Goal: Book appointment/travel/reservation

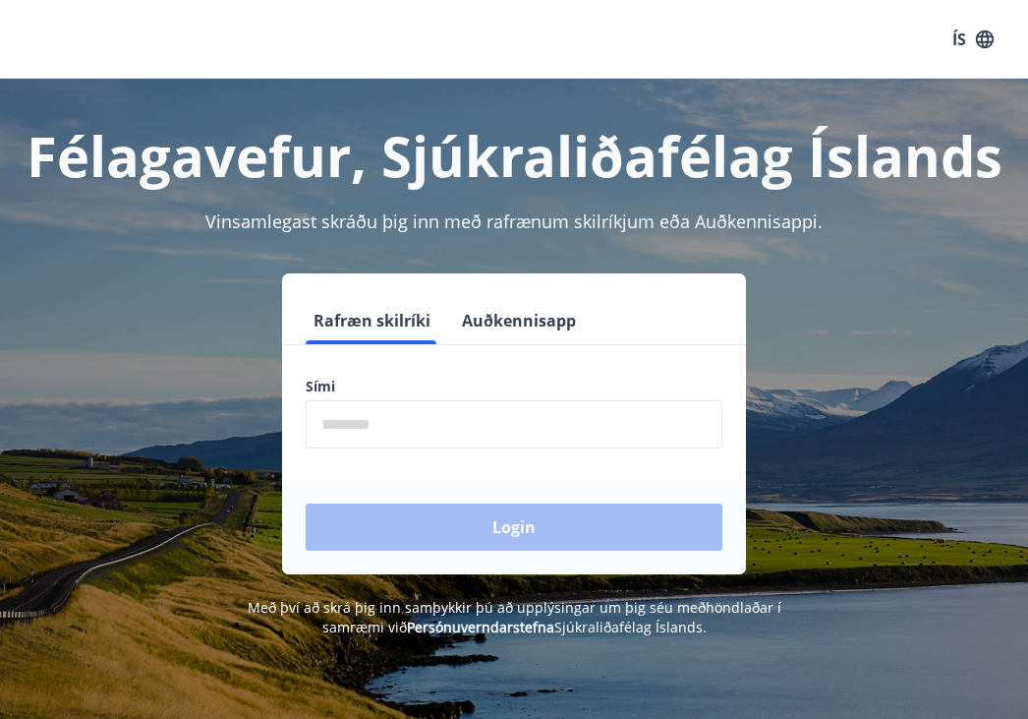
click at [413, 417] on input "phone" at bounding box center [514, 424] width 417 height 48
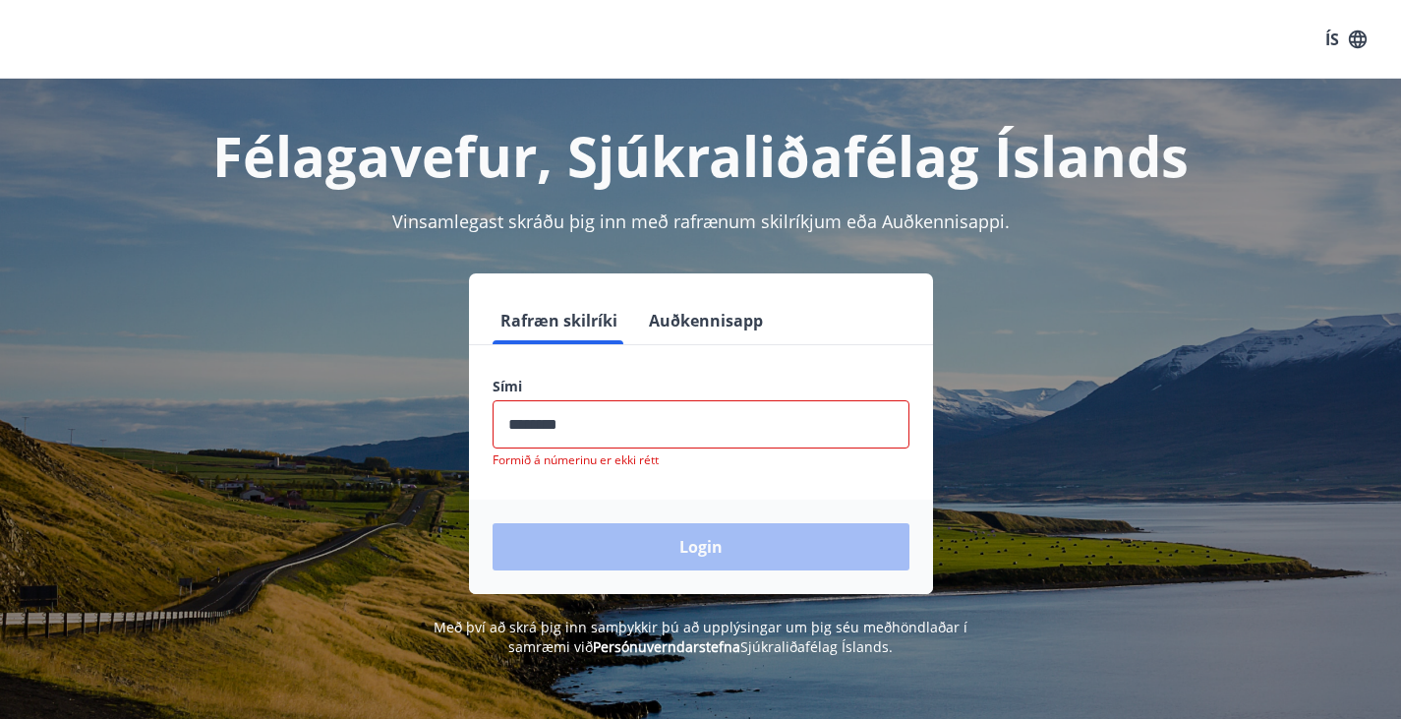
click at [648, 526] on div "Login" at bounding box center [701, 546] width 464 height 94
click at [585, 428] on input "phone" at bounding box center [701, 424] width 417 height 48
click at [577, 424] on input "phone" at bounding box center [701, 424] width 417 height 48
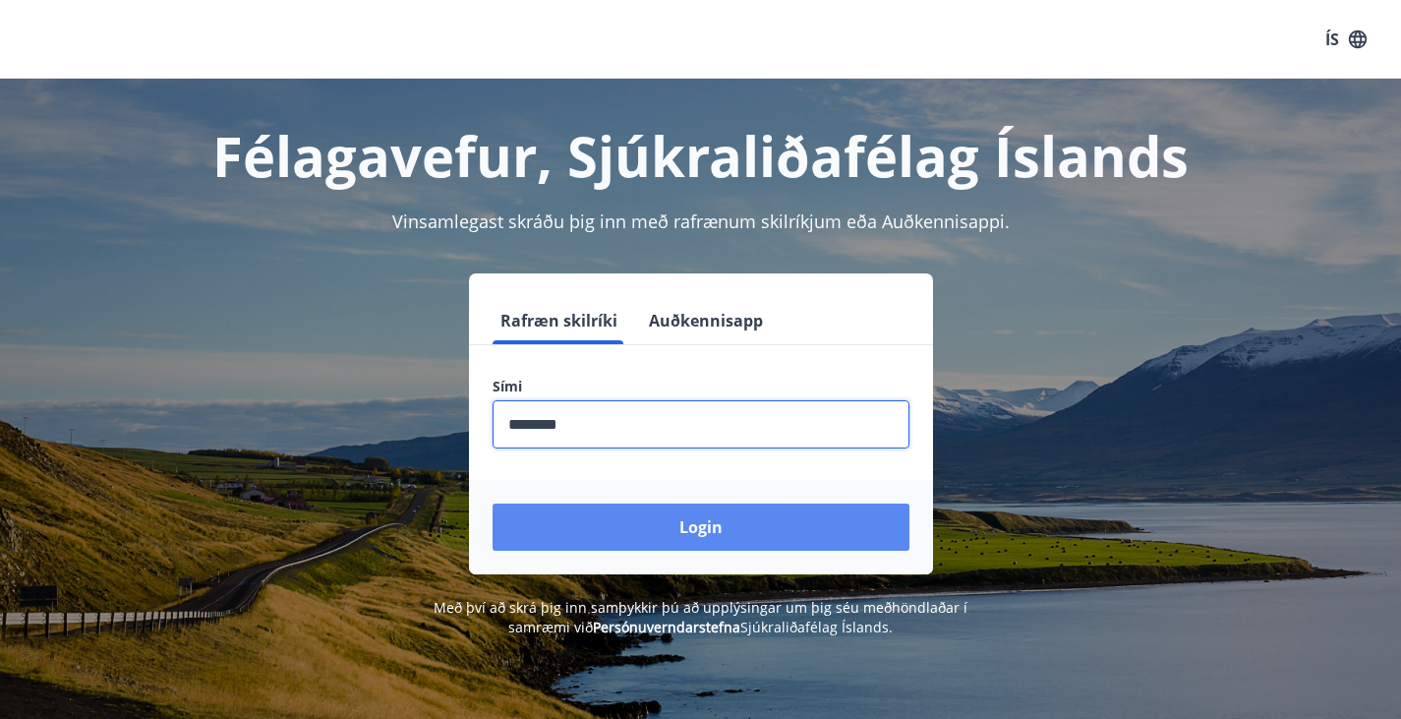
type input "********"
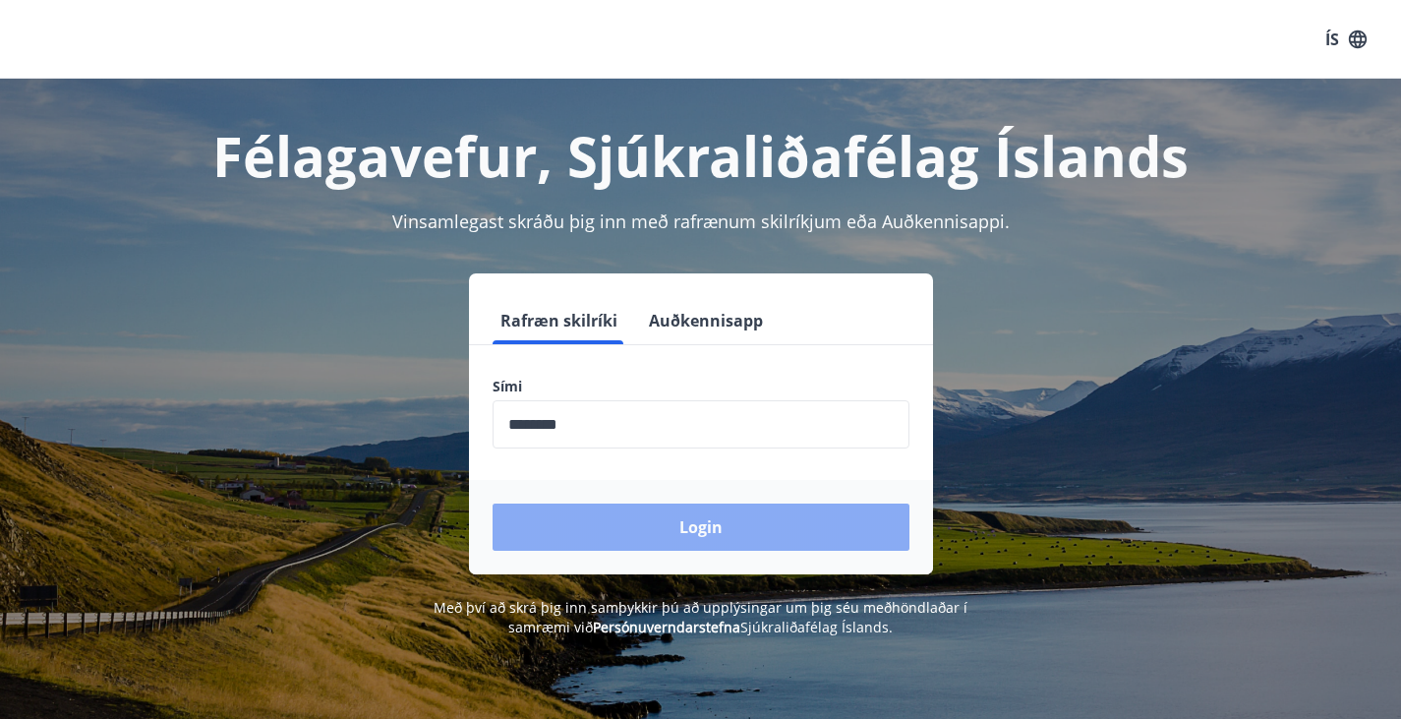
click at [642, 527] on button "Login" at bounding box center [701, 526] width 417 height 47
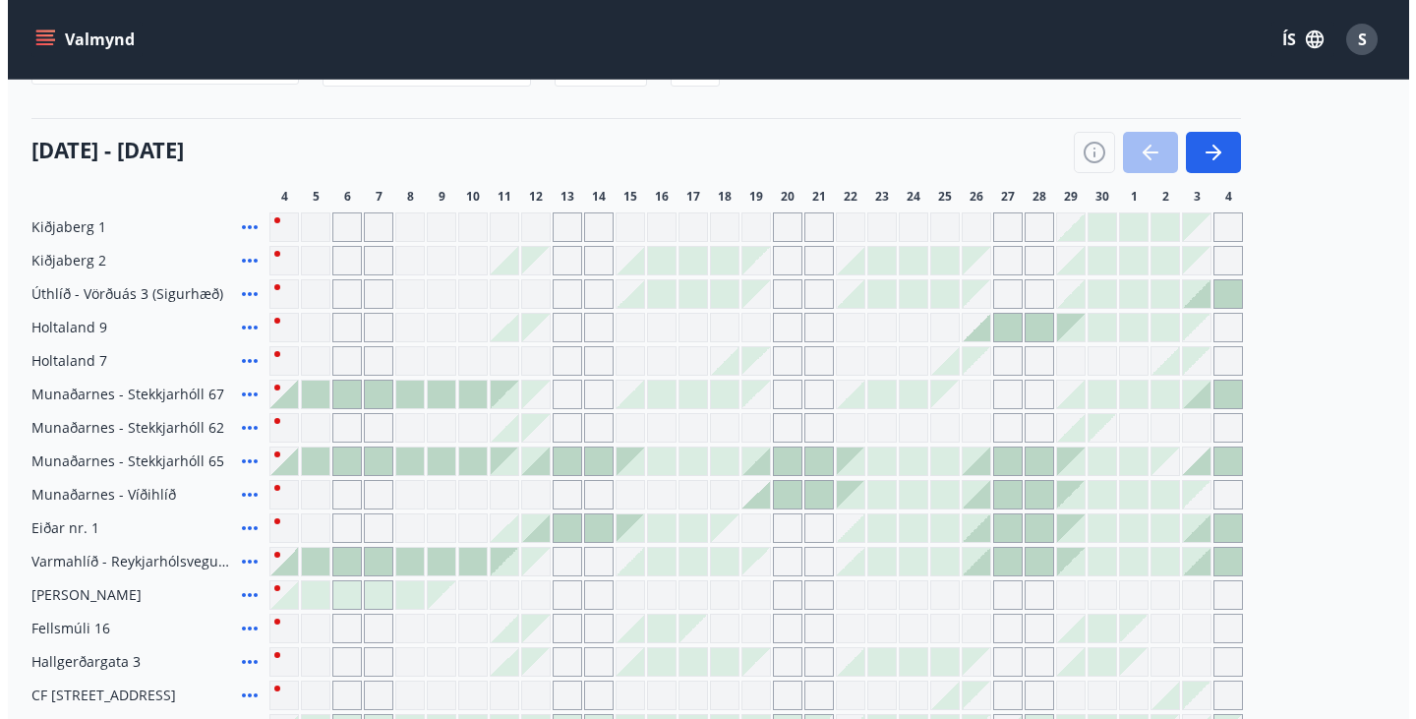
scroll to position [199, 0]
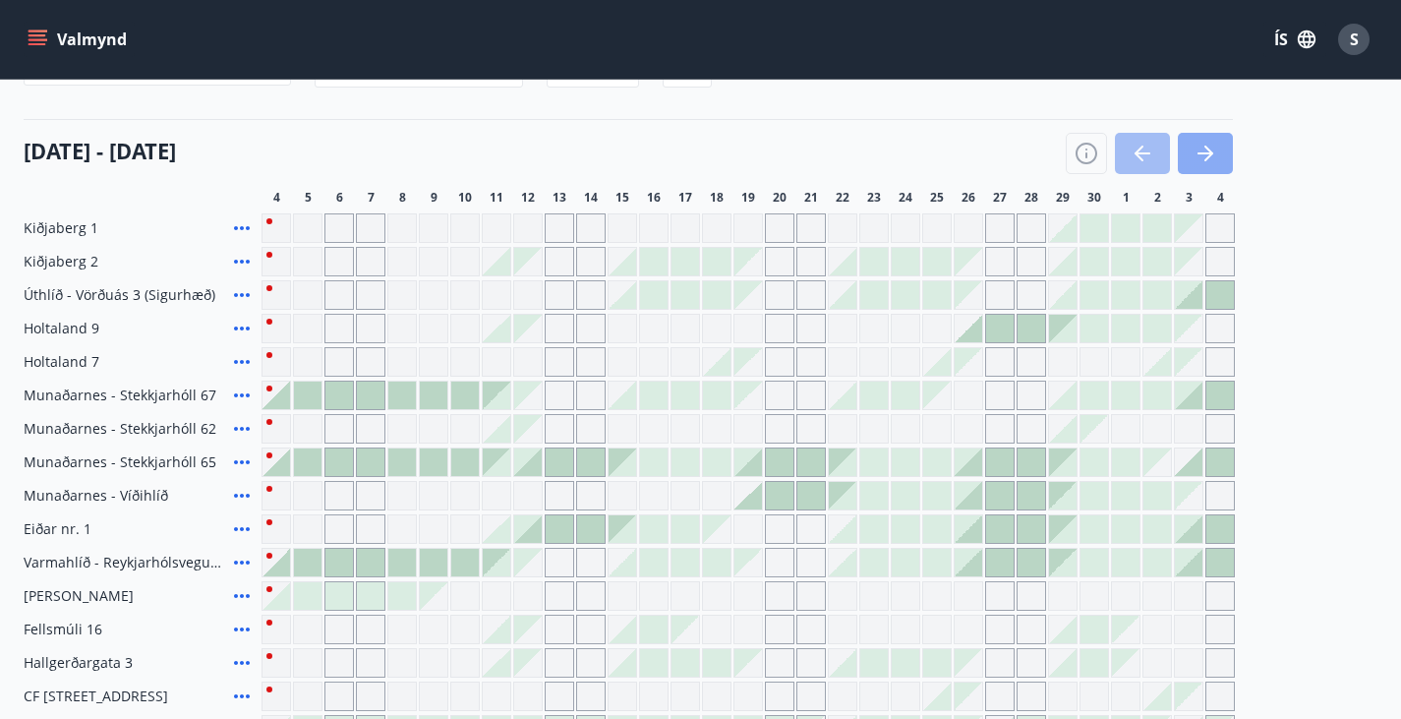
click at [1217, 174] on button "button" at bounding box center [1205, 153] width 55 height 41
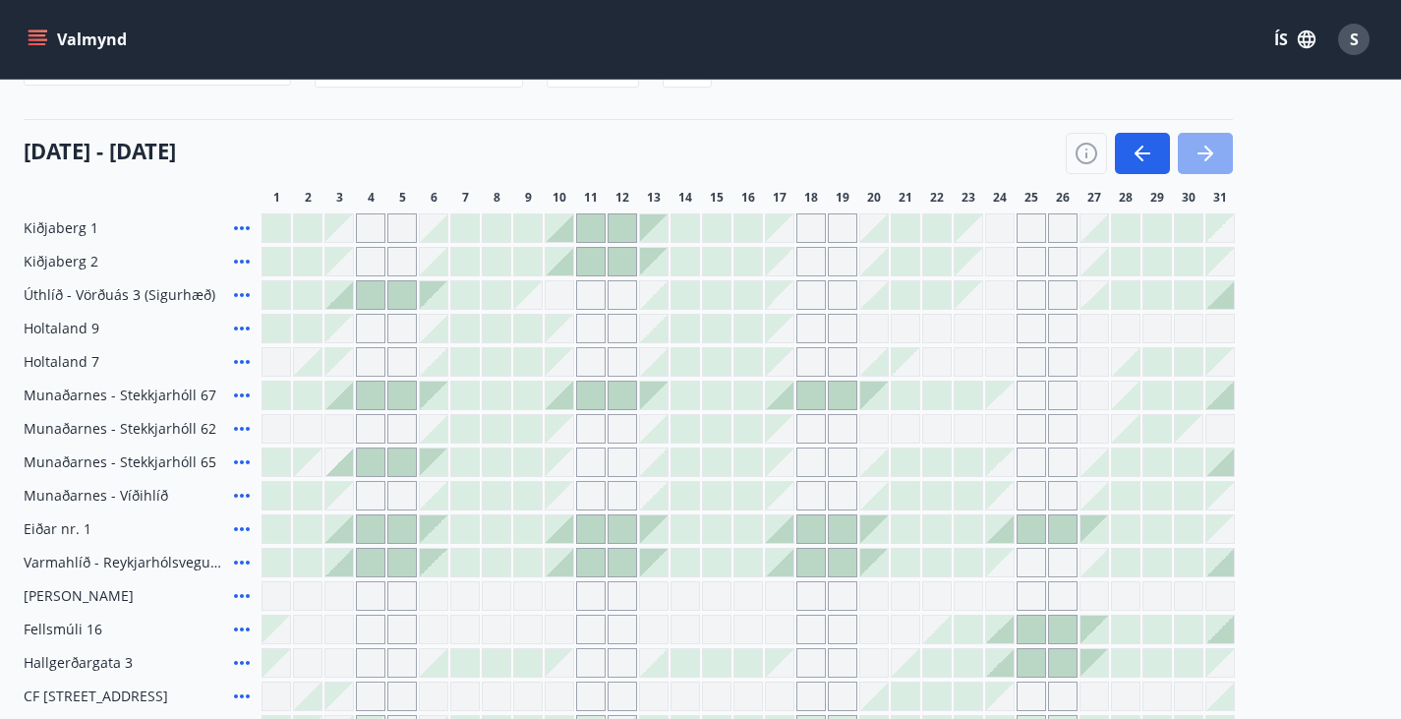
click at [1217, 174] on button "button" at bounding box center [1205, 153] width 55 height 41
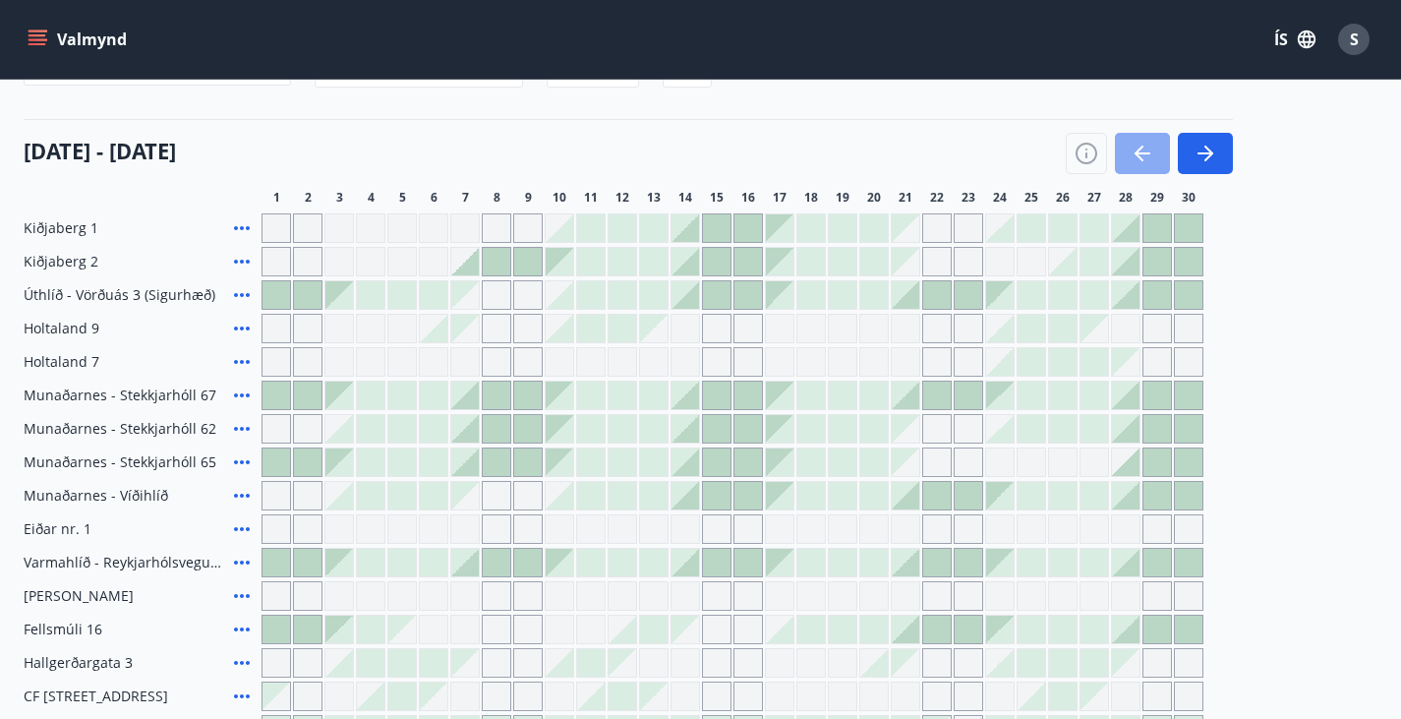
click at [1146, 174] on button "button" at bounding box center [1142, 153] width 55 height 41
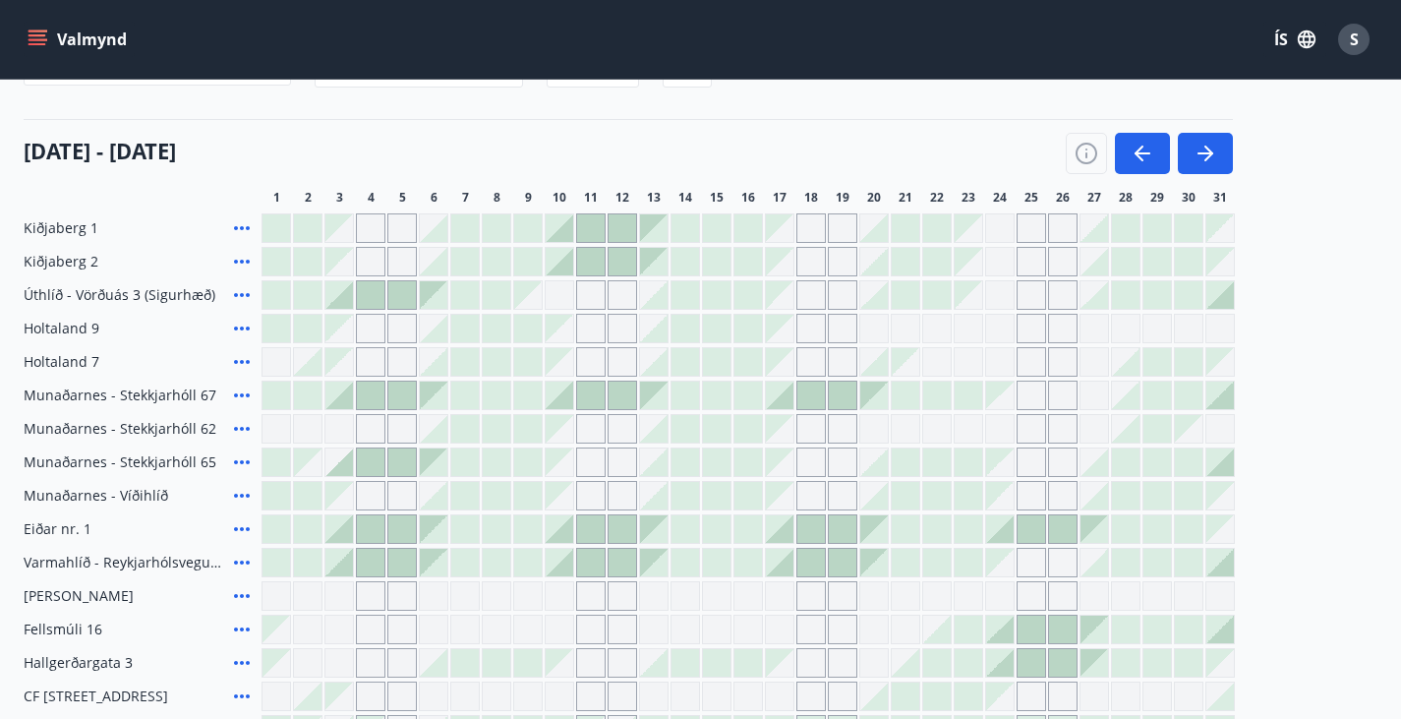
click at [756, 576] on div at bounding box center [748, 563] width 28 height 28
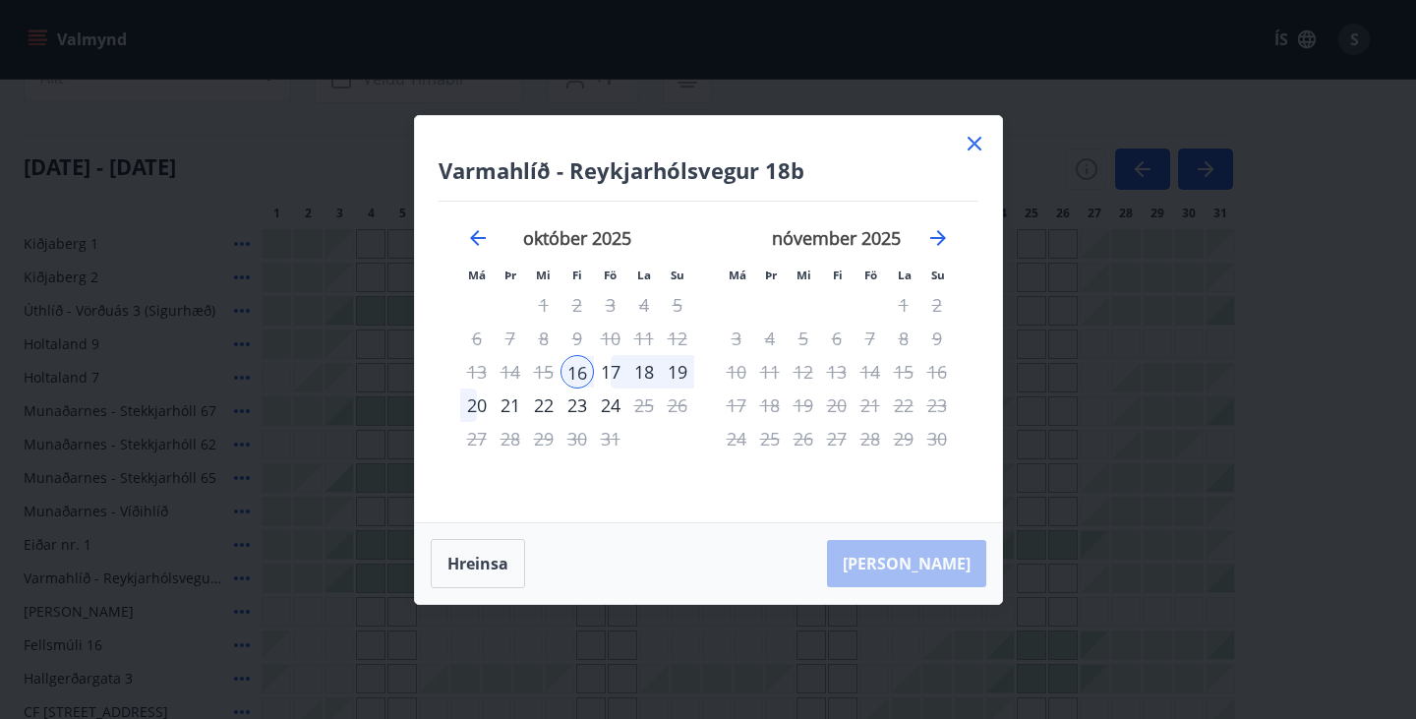
click at [679, 376] on div "19" at bounding box center [677, 371] width 33 height 33
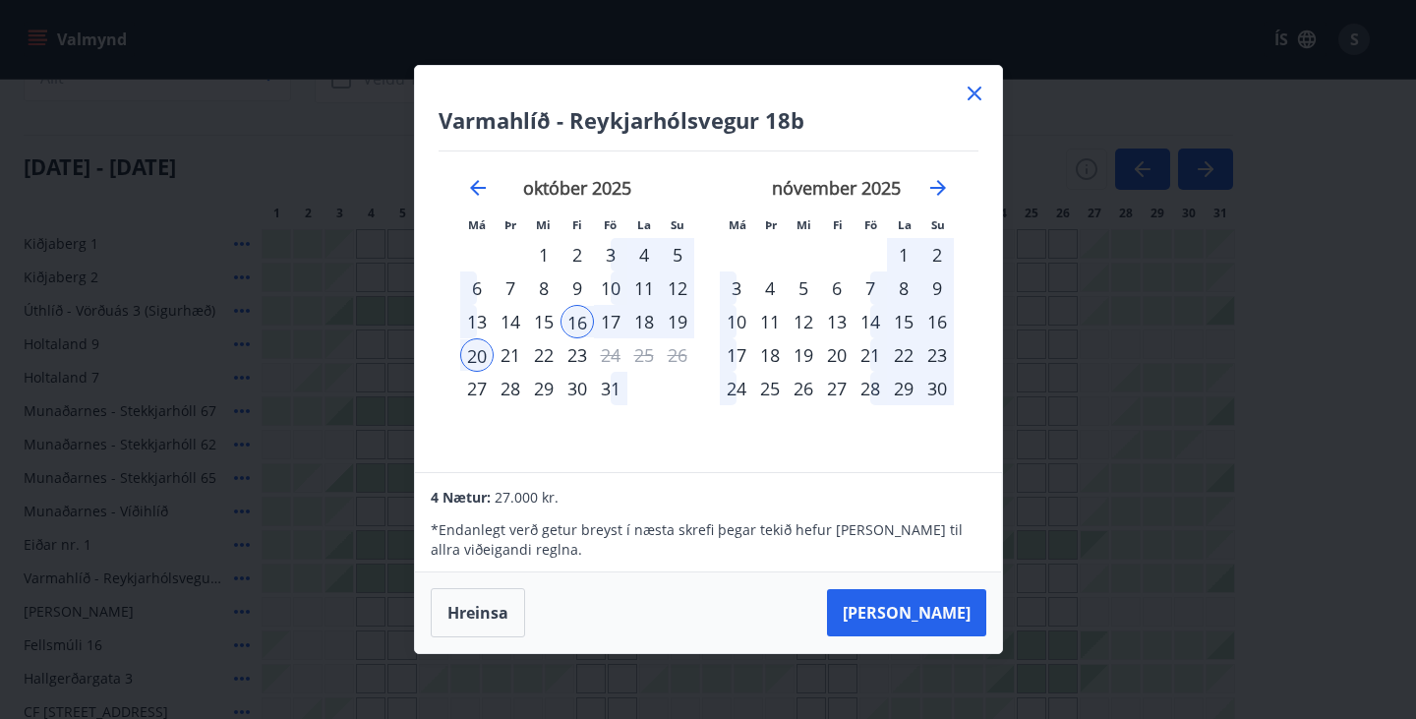
click at [675, 332] on div "19" at bounding box center [677, 321] width 33 height 33
click at [569, 321] on div "16" at bounding box center [576, 321] width 33 height 33
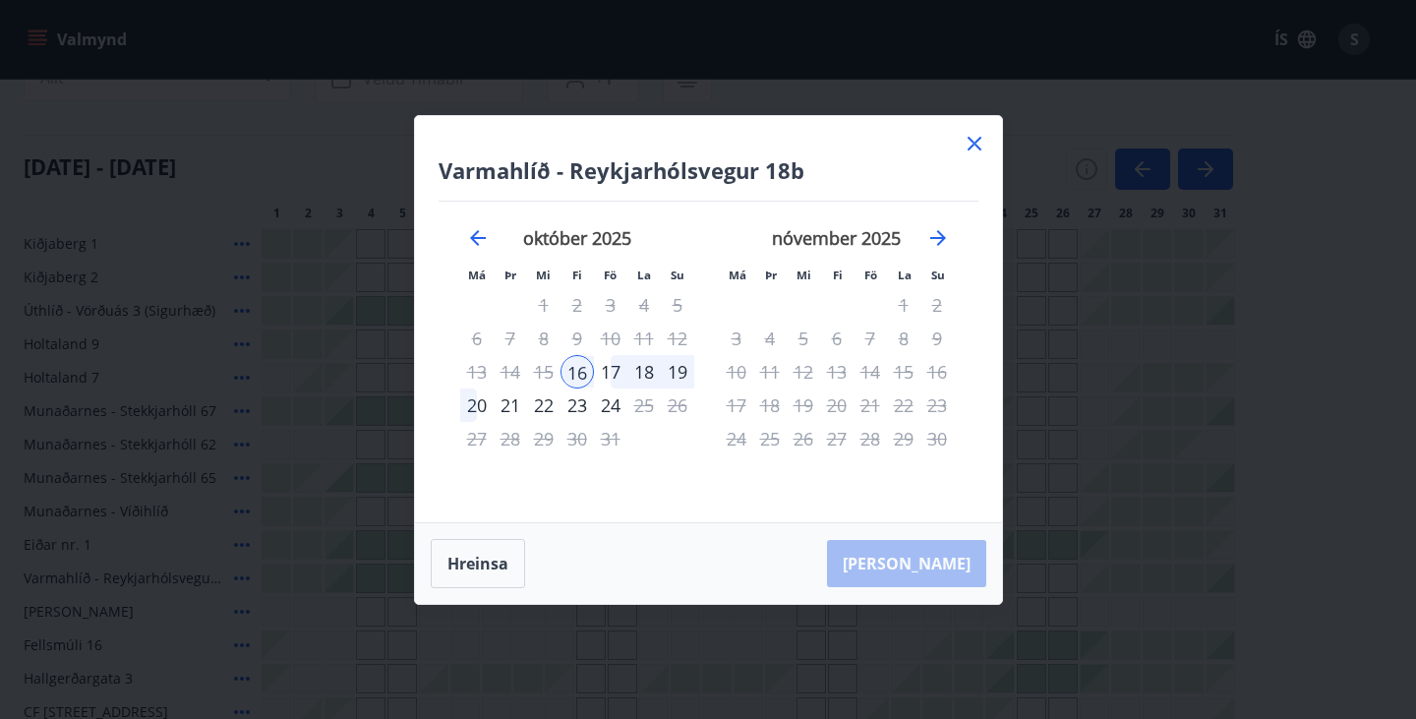
click at [681, 375] on div "19" at bounding box center [677, 371] width 33 height 33
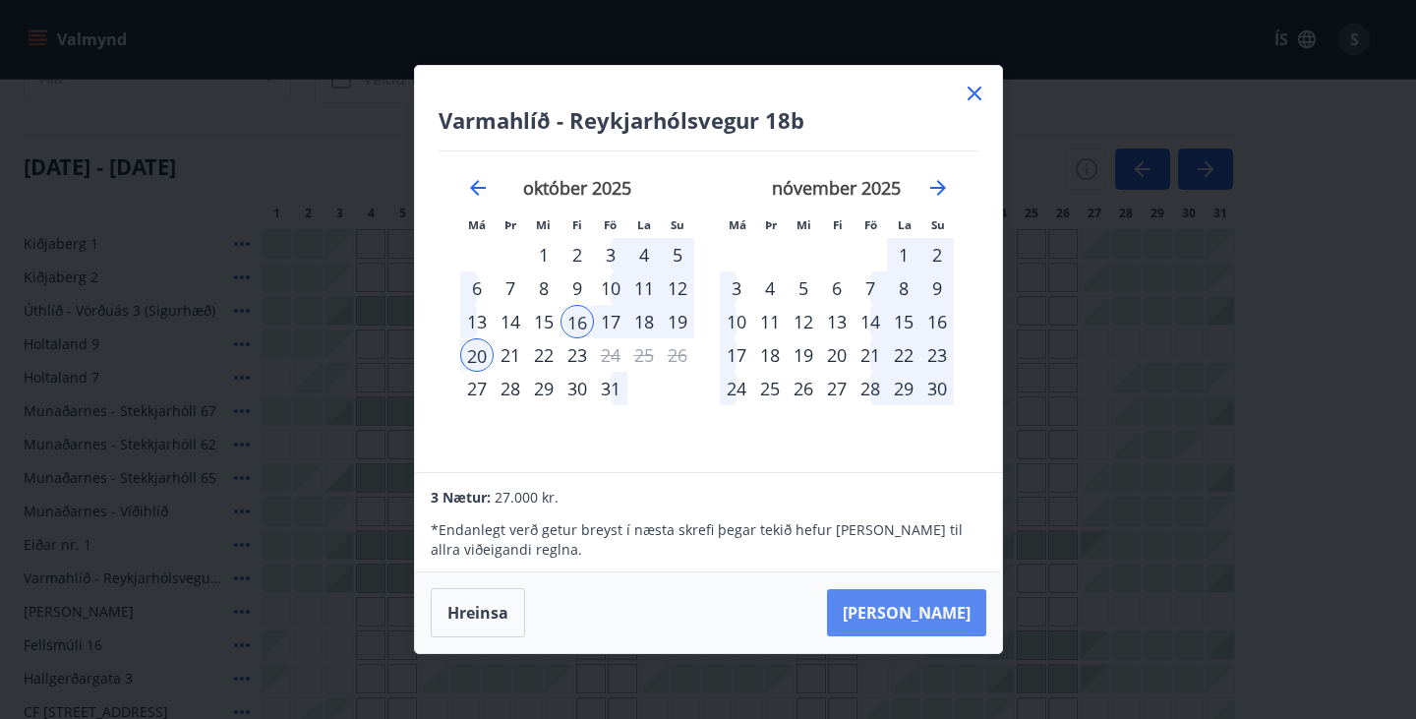
click at [927, 606] on button "[PERSON_NAME]" at bounding box center [906, 612] width 159 height 47
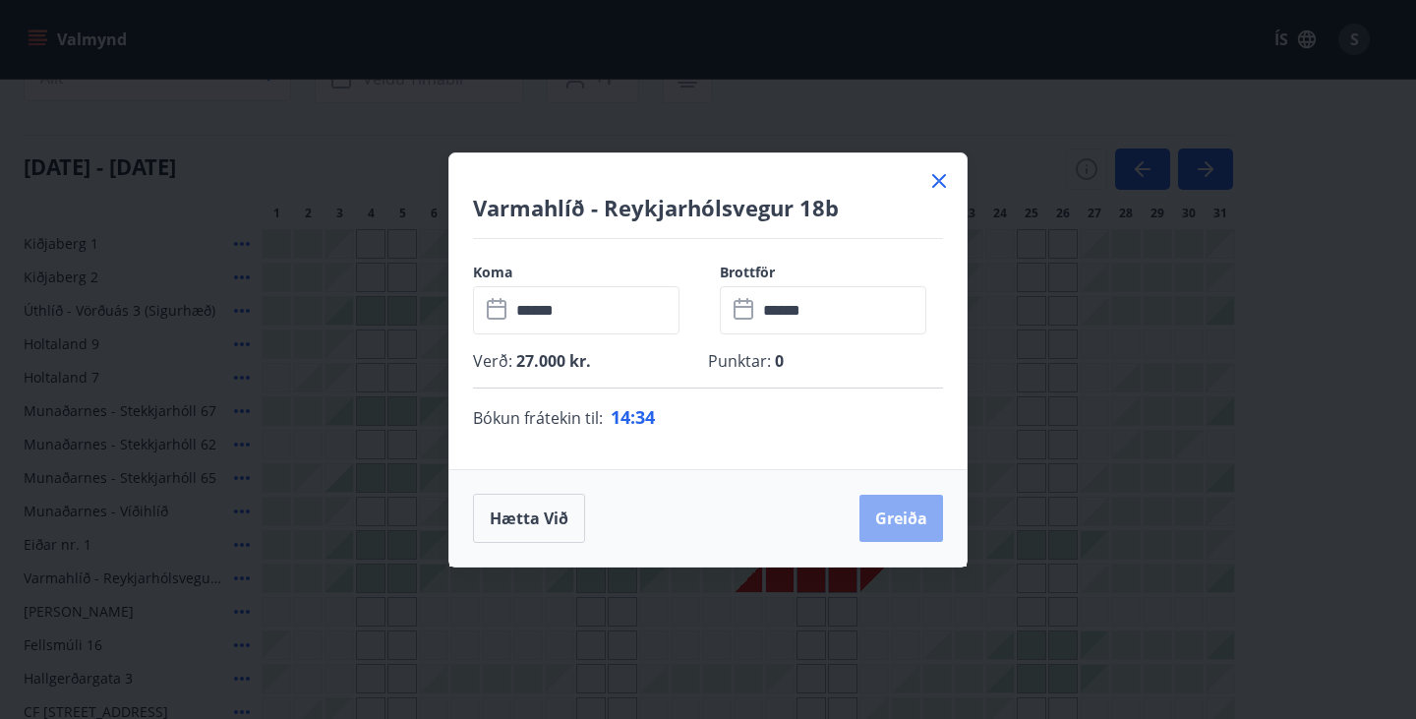
click at [904, 519] on button "Greiða" at bounding box center [901, 518] width 84 height 47
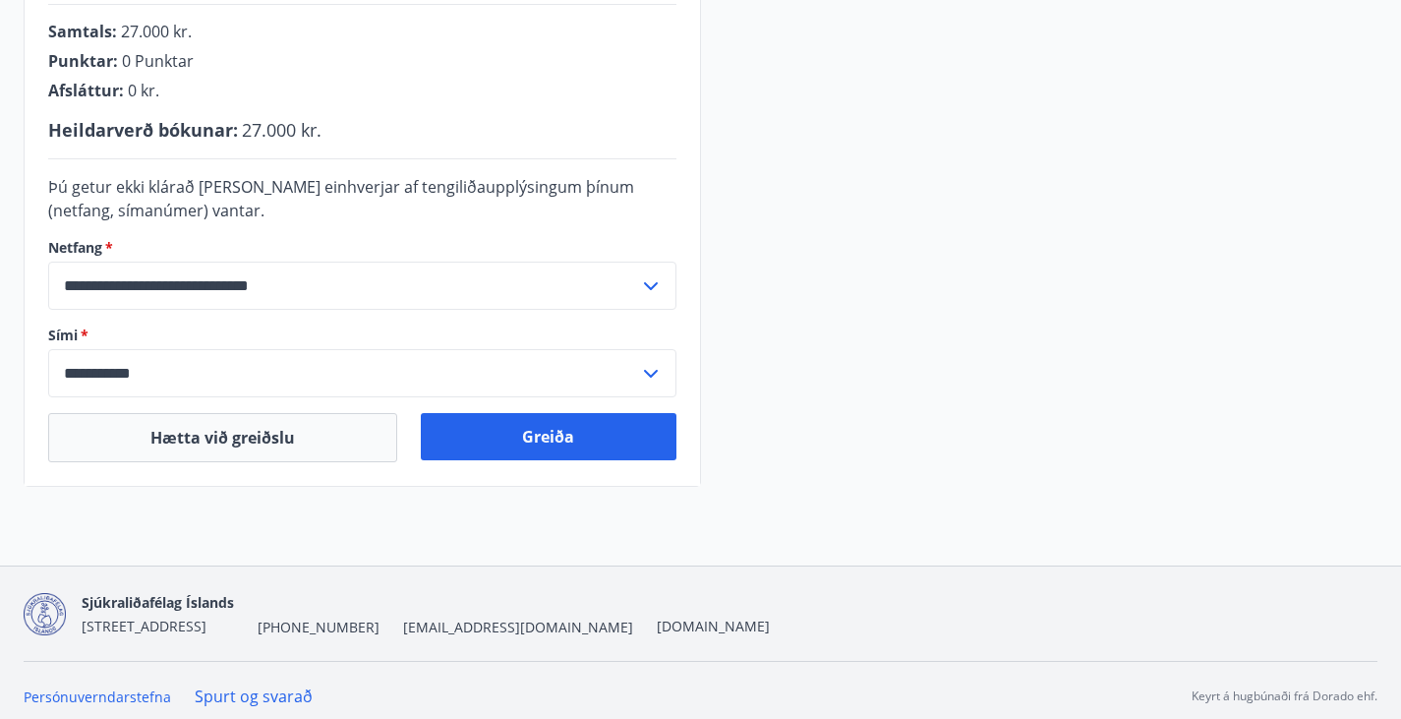
scroll to position [546, 0]
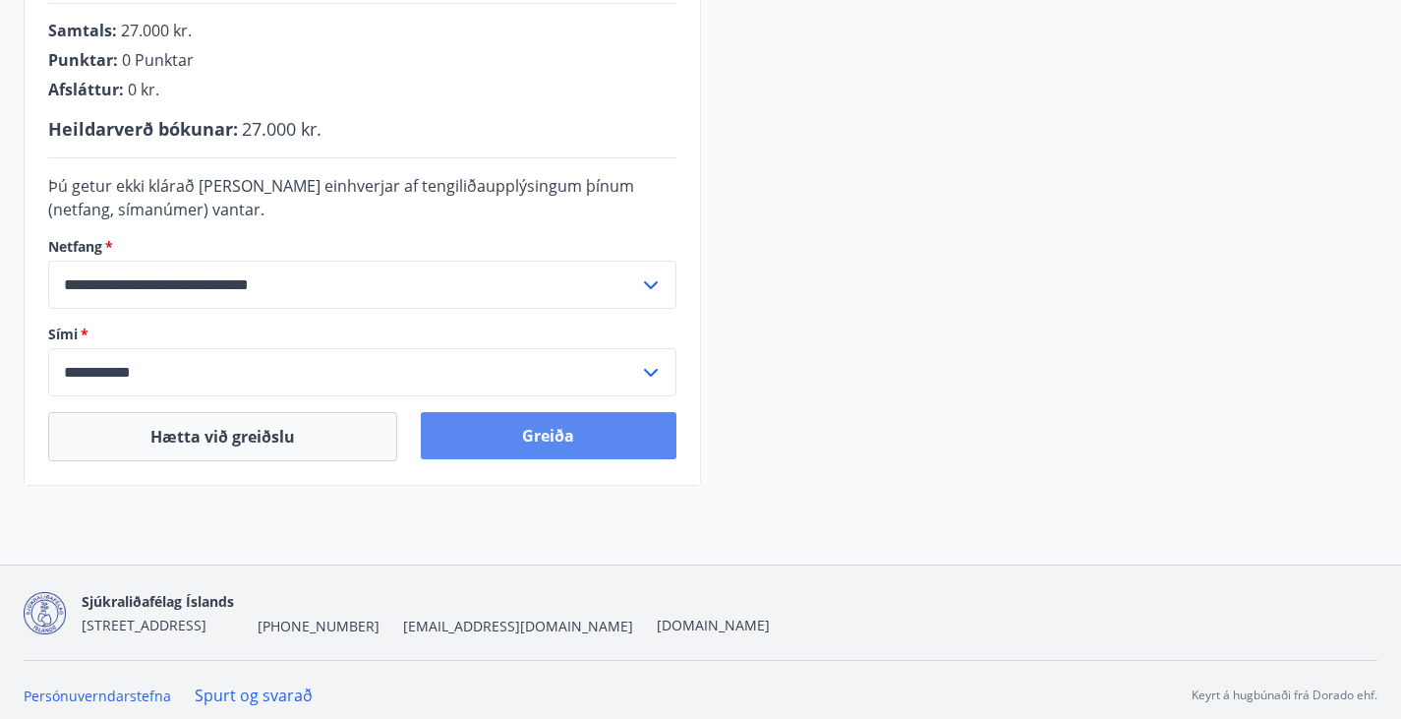
click at [553, 459] on button "Greiða" at bounding box center [548, 435] width 255 height 47
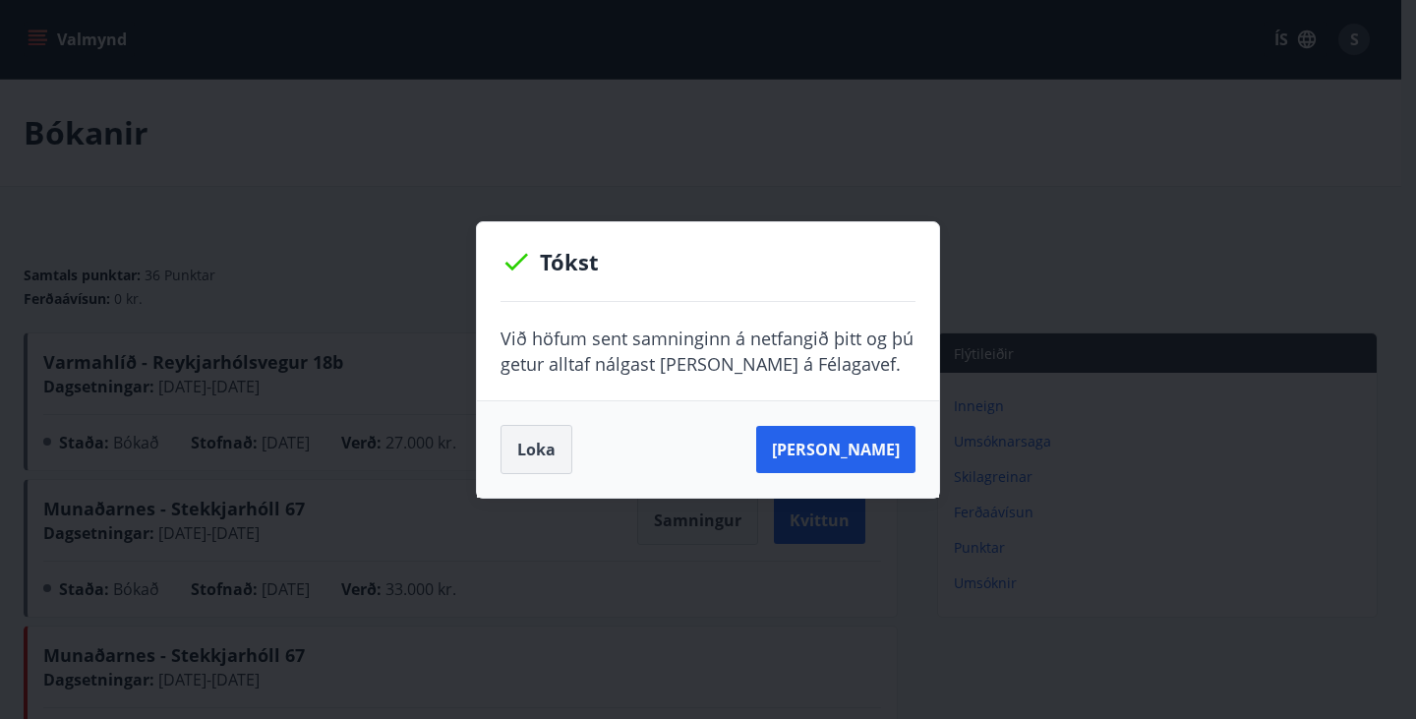
click at [553, 451] on button "Loka" at bounding box center [536, 449] width 72 height 49
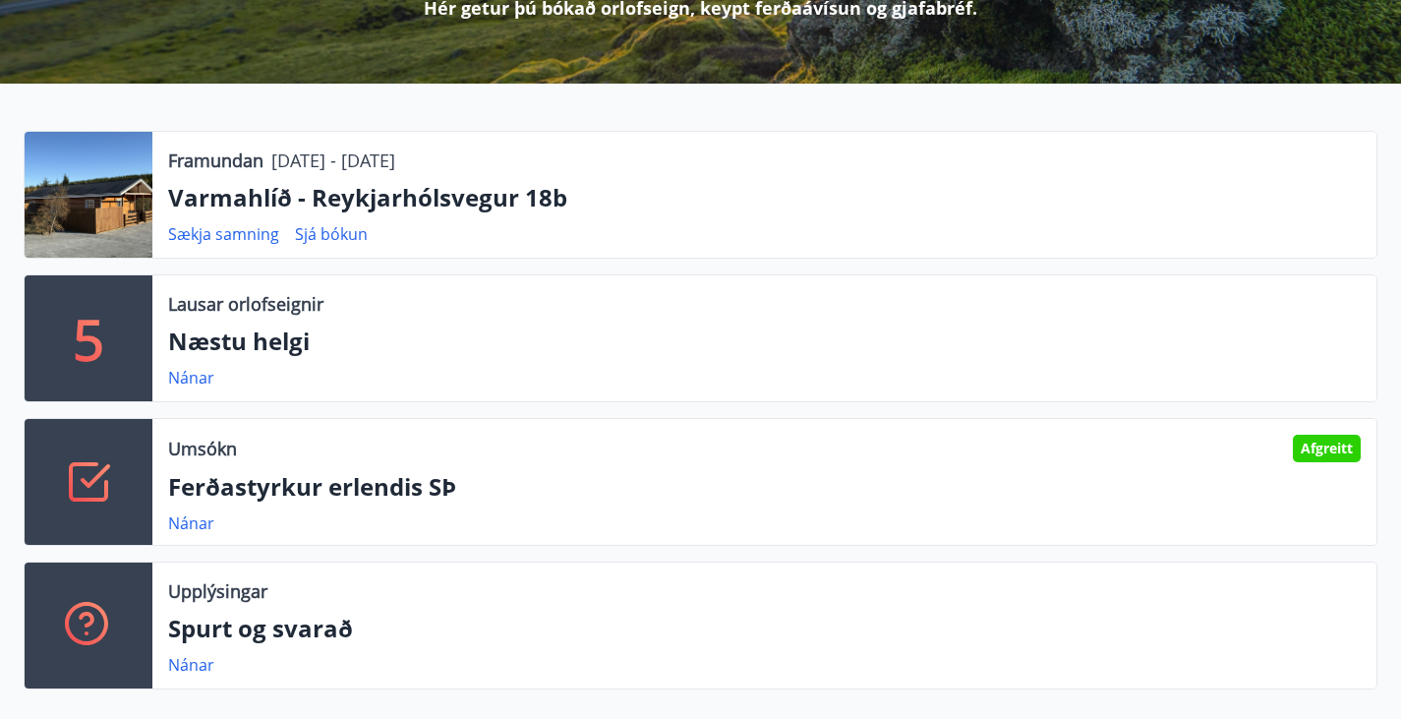
scroll to position [333, 0]
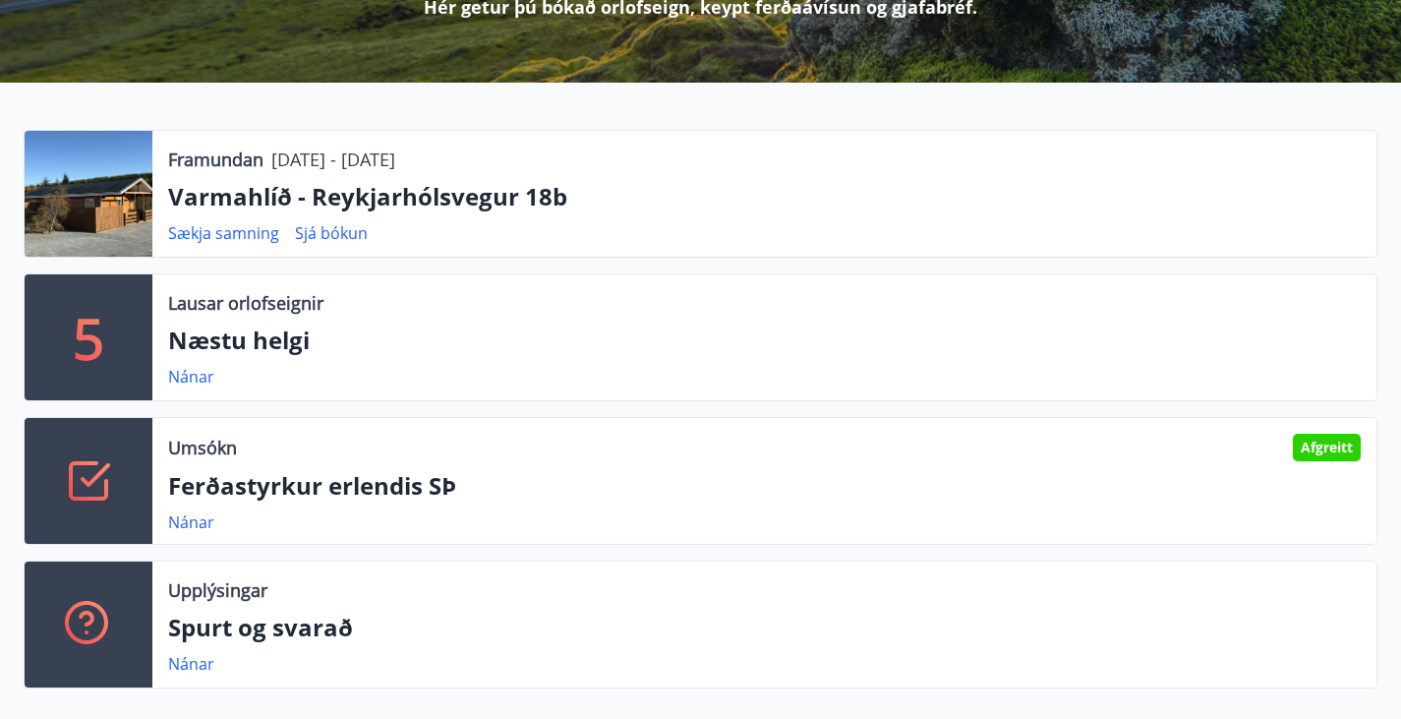
click at [97, 257] on div at bounding box center [89, 194] width 128 height 126
click at [210, 213] on p "Varmahlíð - Reykjarhólsvegur 18b" at bounding box center [764, 196] width 1193 height 33
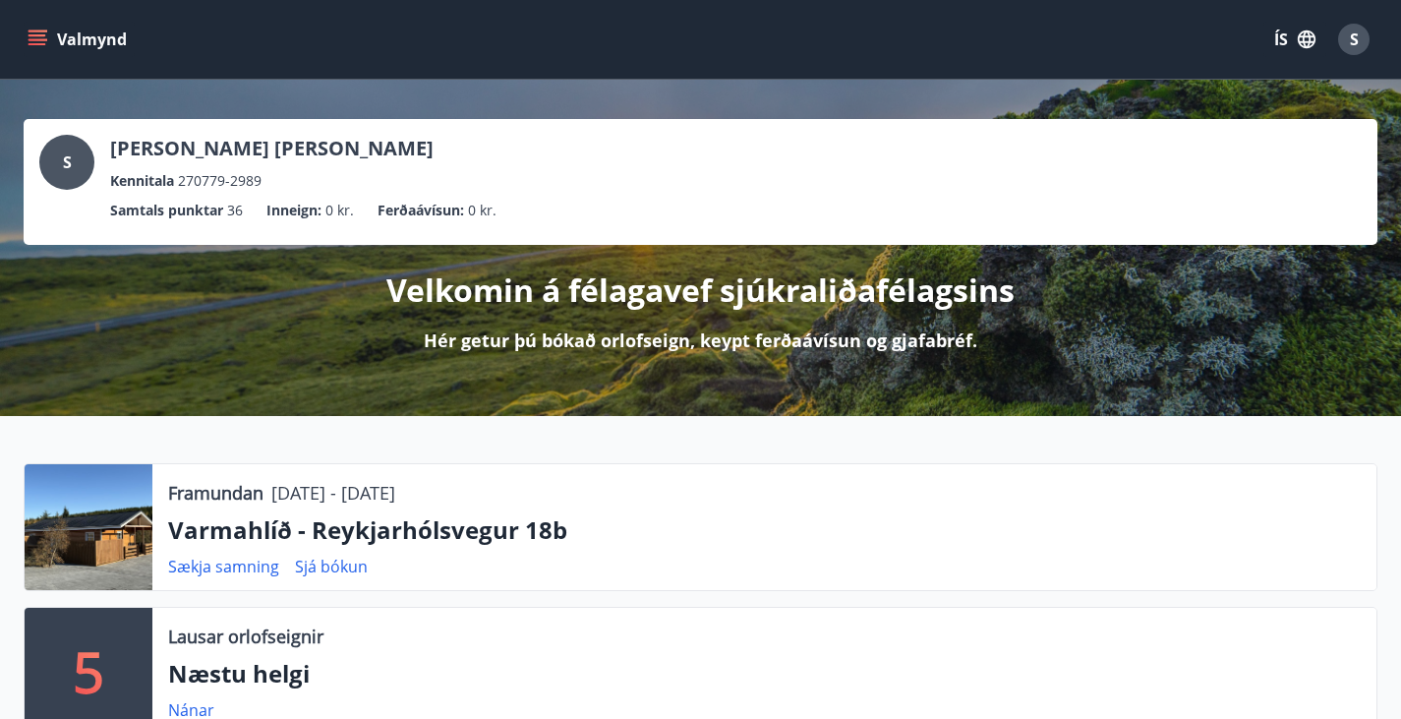
click at [53, 33] on button "Valmynd" at bounding box center [79, 39] width 111 height 35
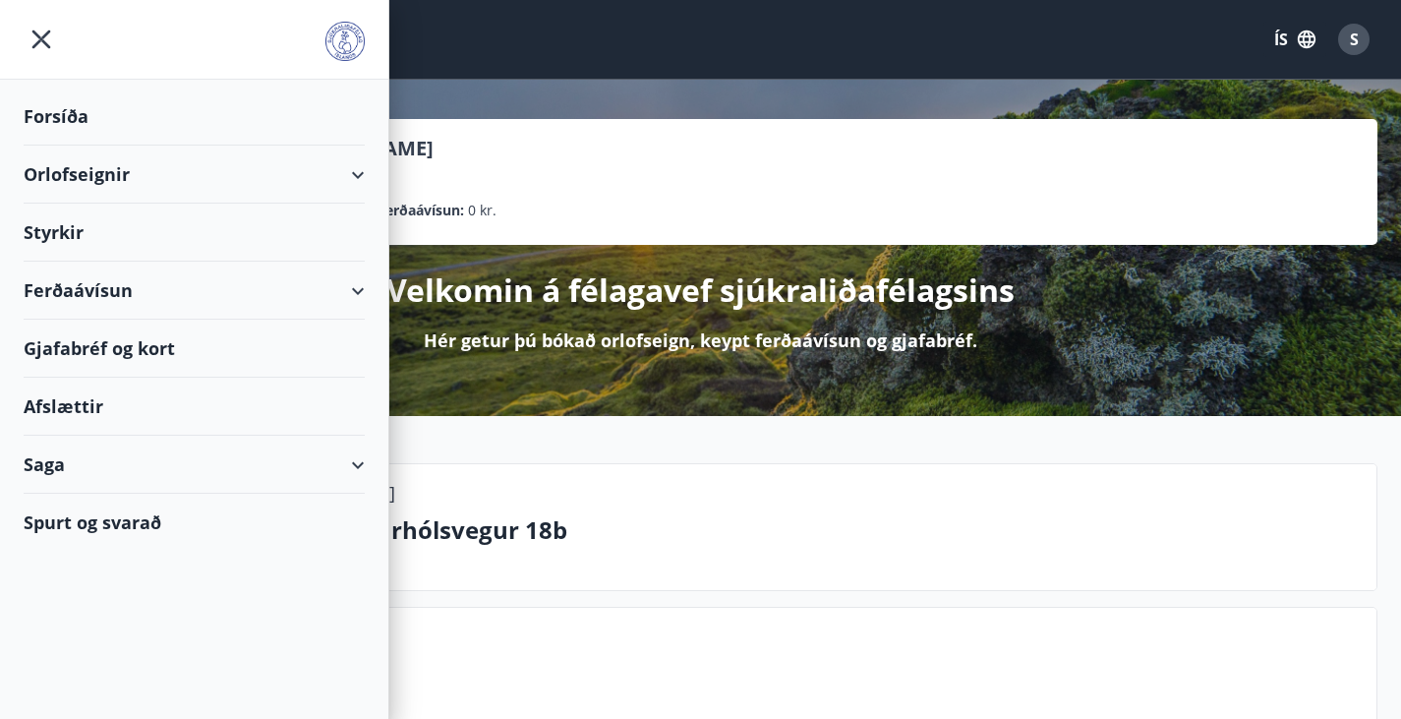
click at [51, 175] on div "Orlofseignir" at bounding box center [194, 175] width 341 height 58
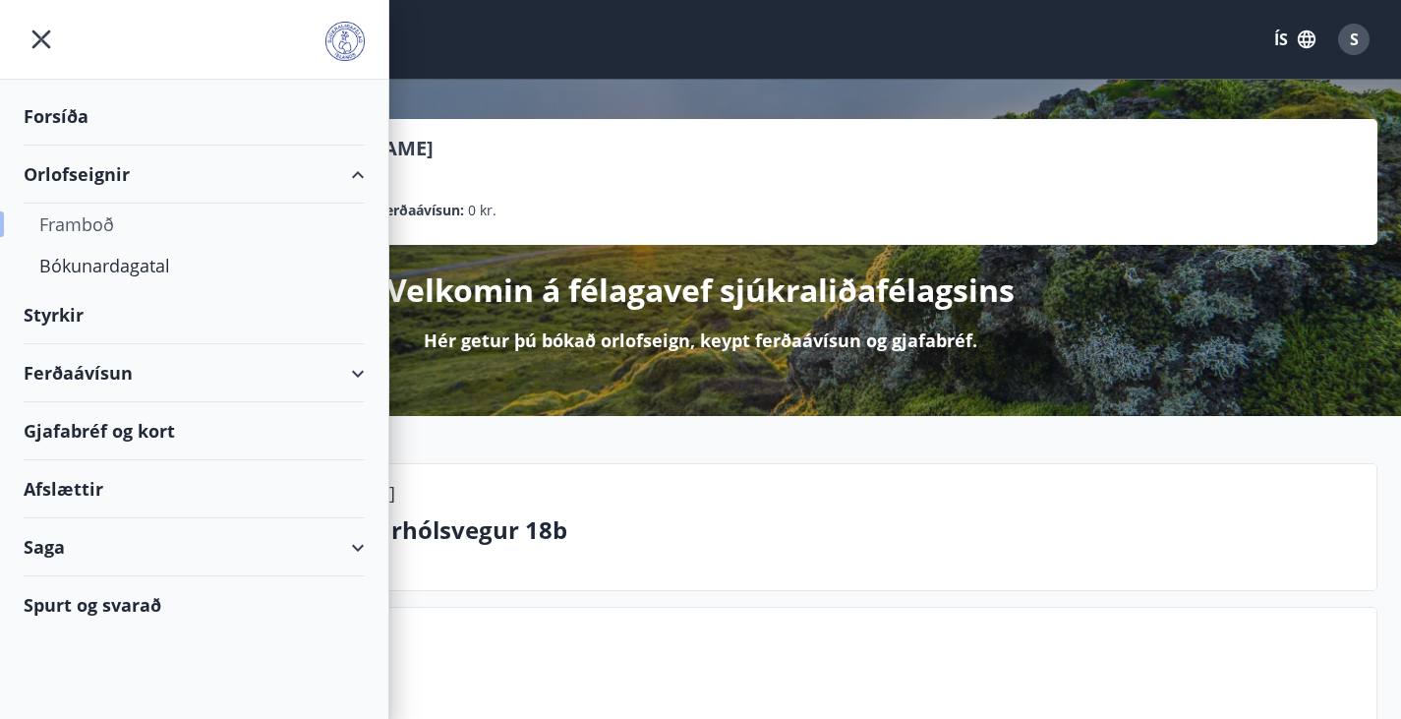
click at [73, 223] on div "Framboð" at bounding box center [194, 224] width 310 height 41
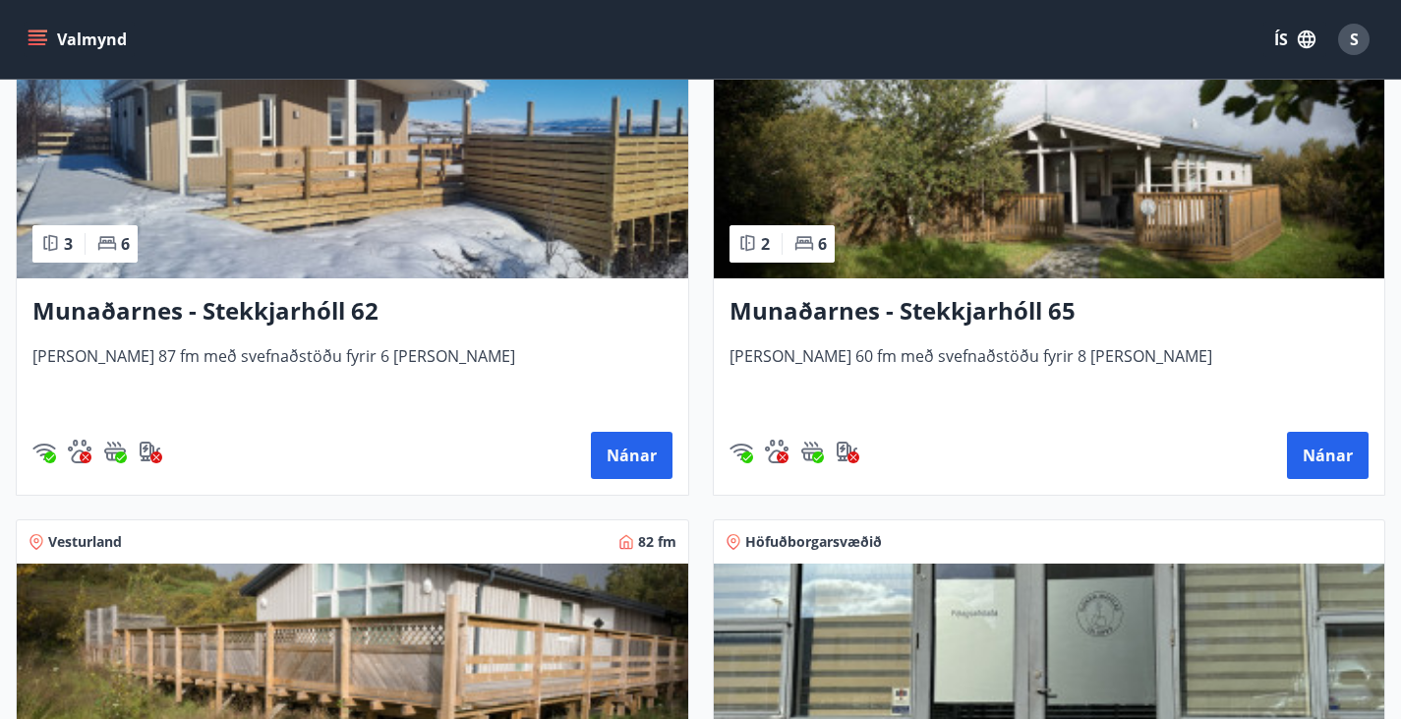
scroll to position [981, 0]
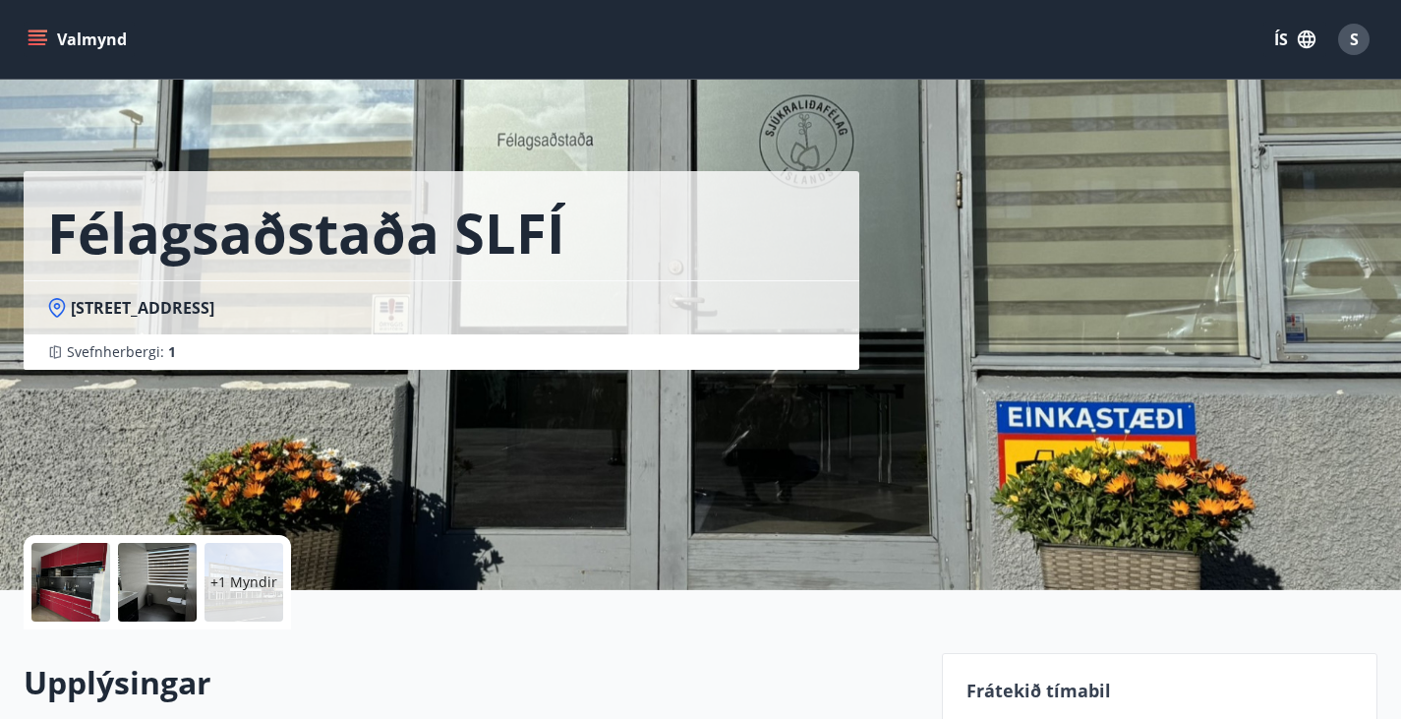
click at [233, 574] on p "+1 Myndir" at bounding box center [243, 582] width 67 height 20
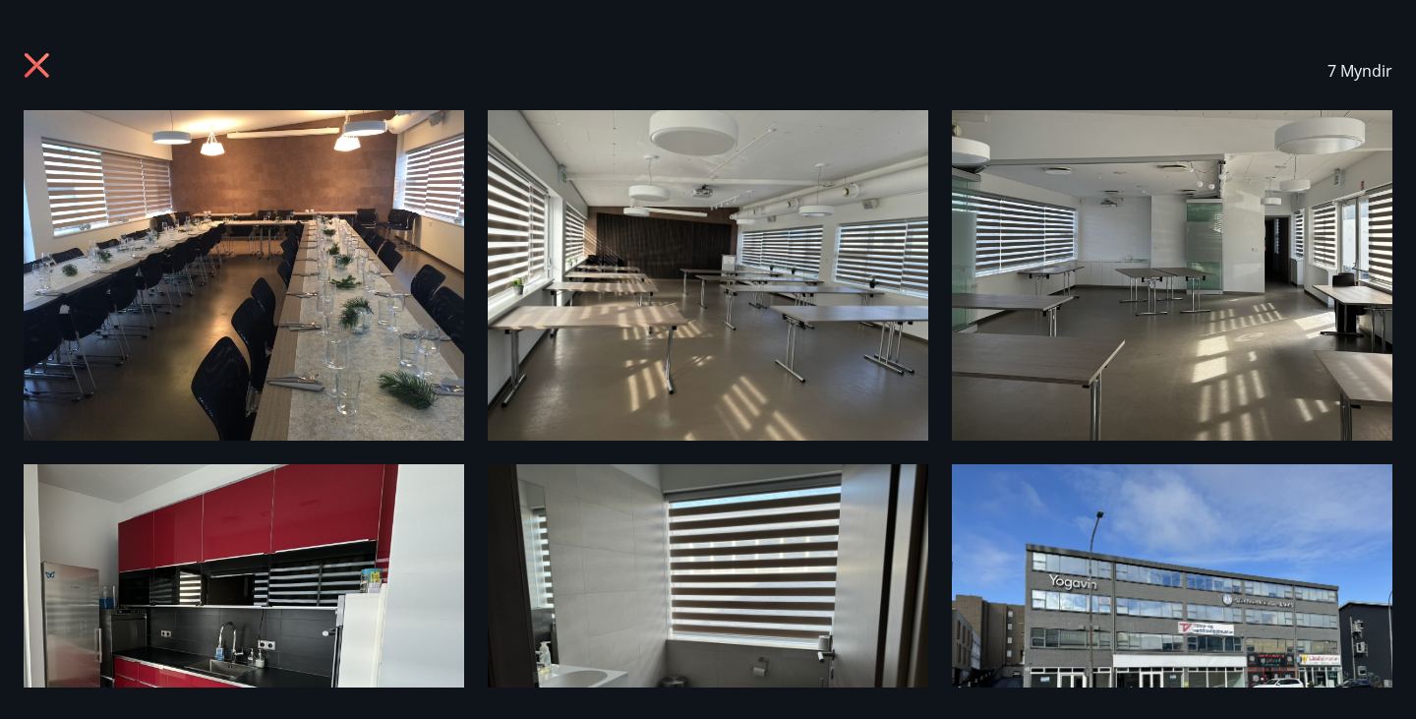
click at [41, 64] on icon at bounding box center [39, 67] width 31 height 31
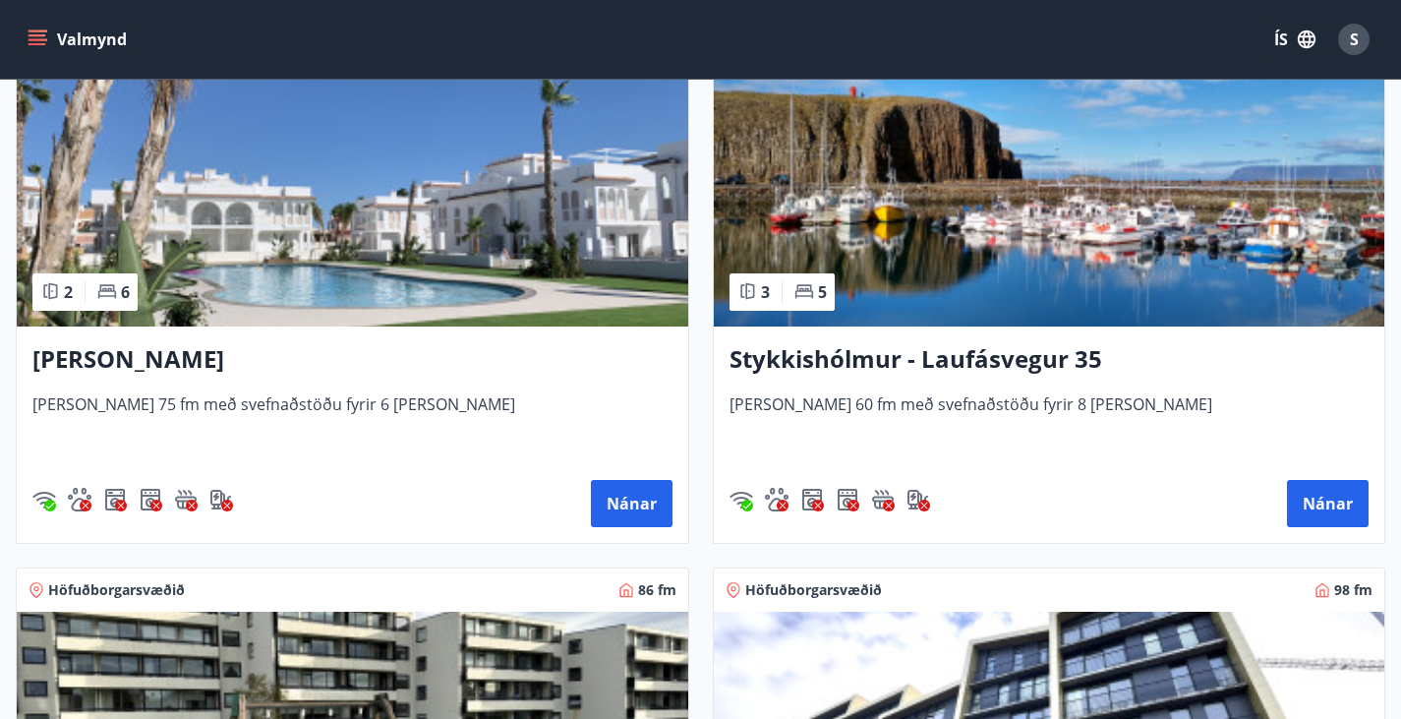
scroll to position [1999, 0]
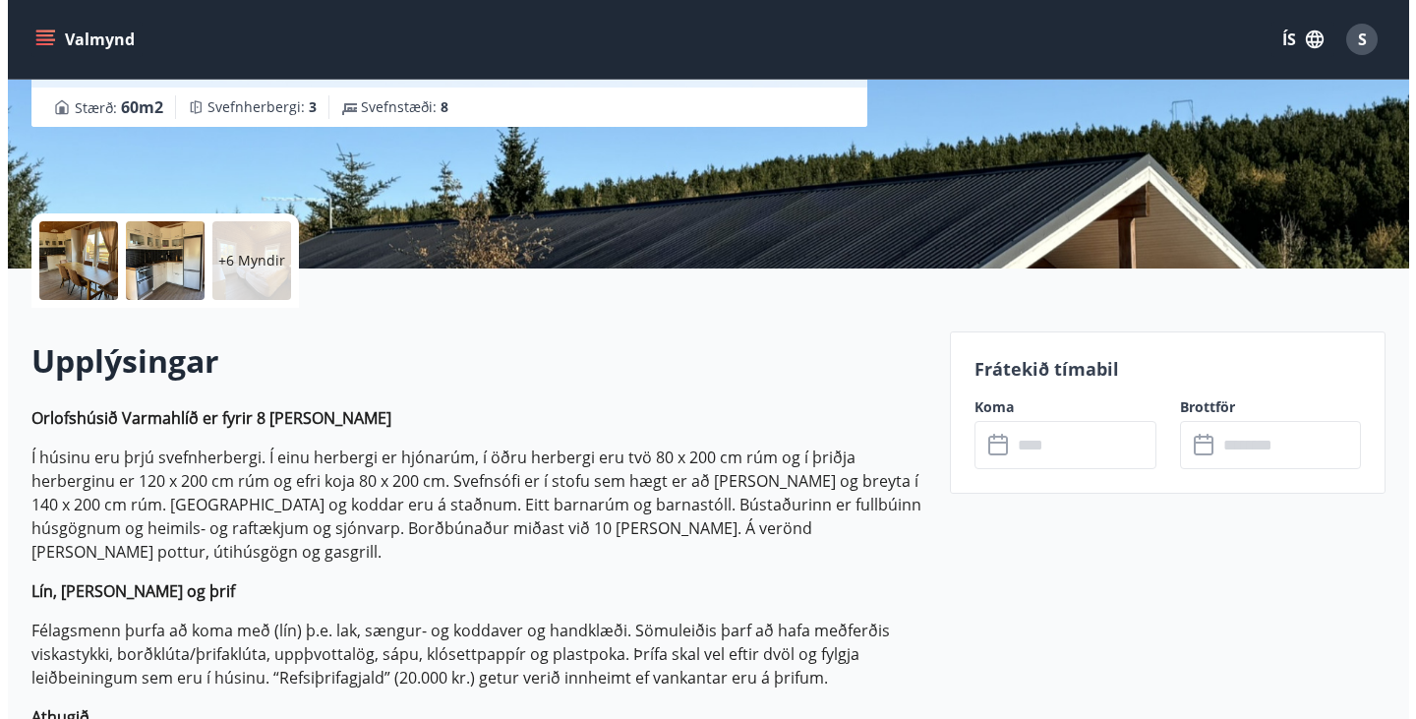
scroll to position [286, 0]
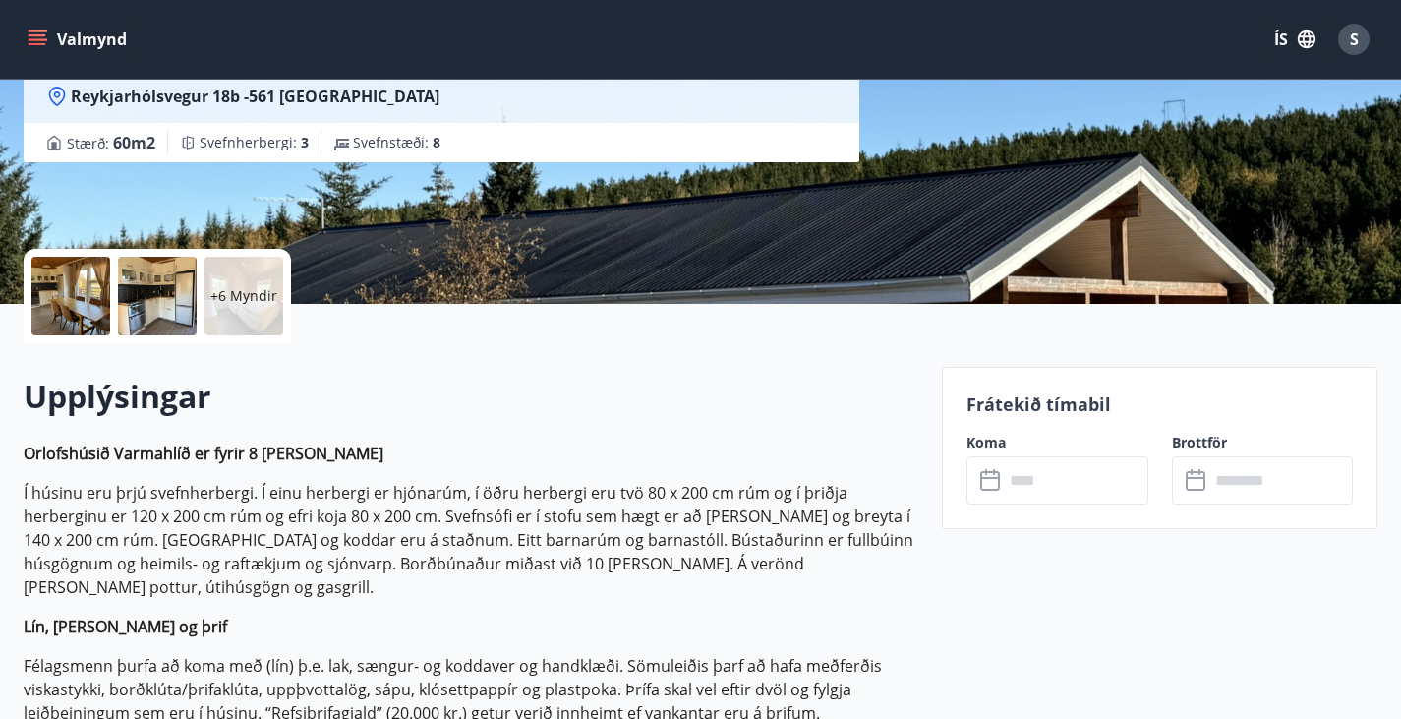
click at [248, 296] on p "+6 Myndir" at bounding box center [243, 296] width 67 height 20
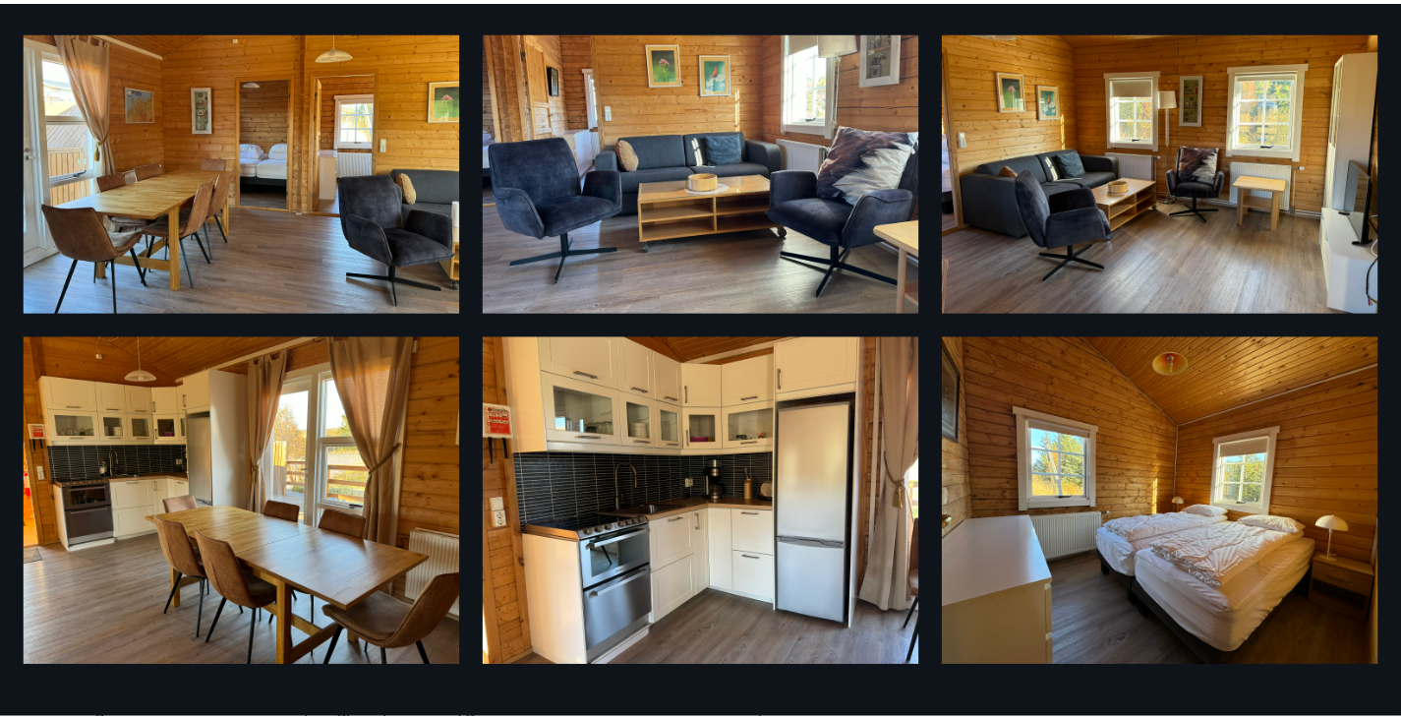
scroll to position [0, 0]
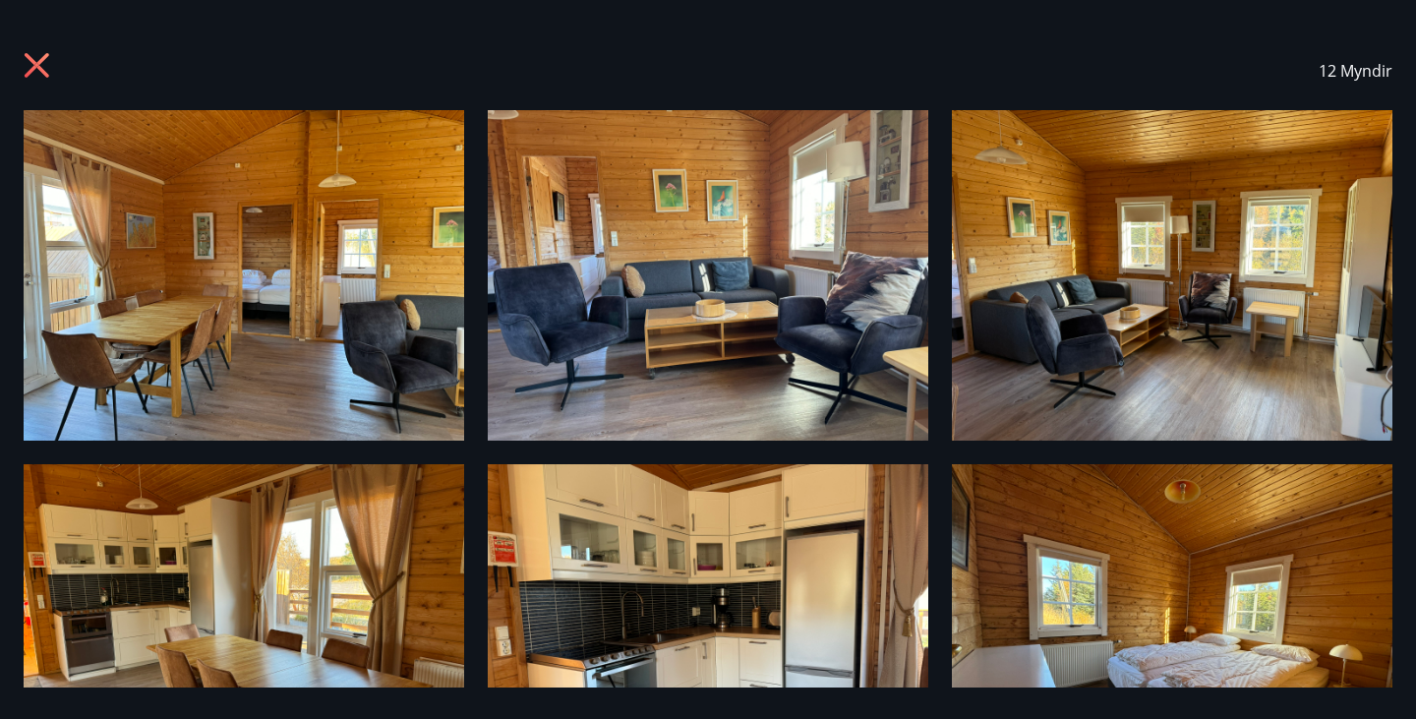
click at [54, 48] on div "12 Myndir" at bounding box center [708, 70] width 1369 height 79
click at [42, 62] on icon at bounding box center [39, 67] width 31 height 31
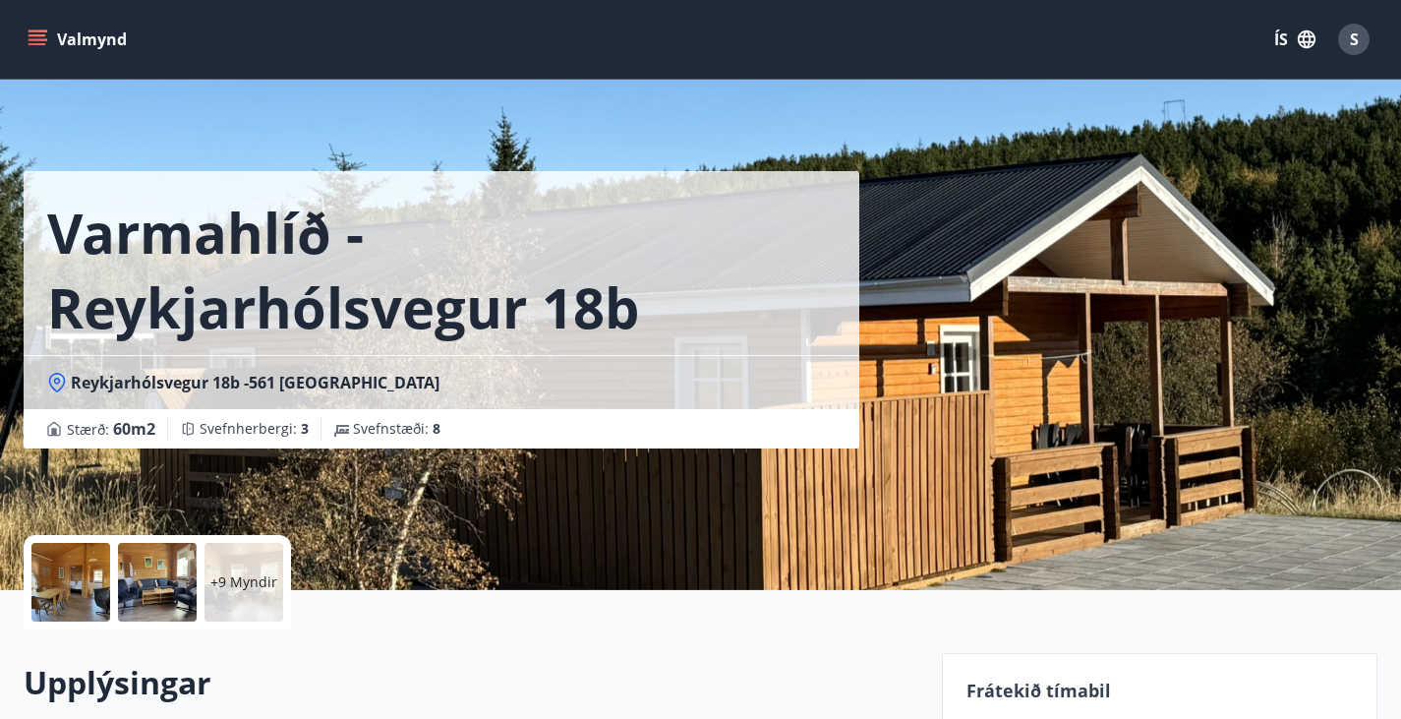
click at [256, 570] on div "+9 Myndir" at bounding box center [243, 582] width 79 height 79
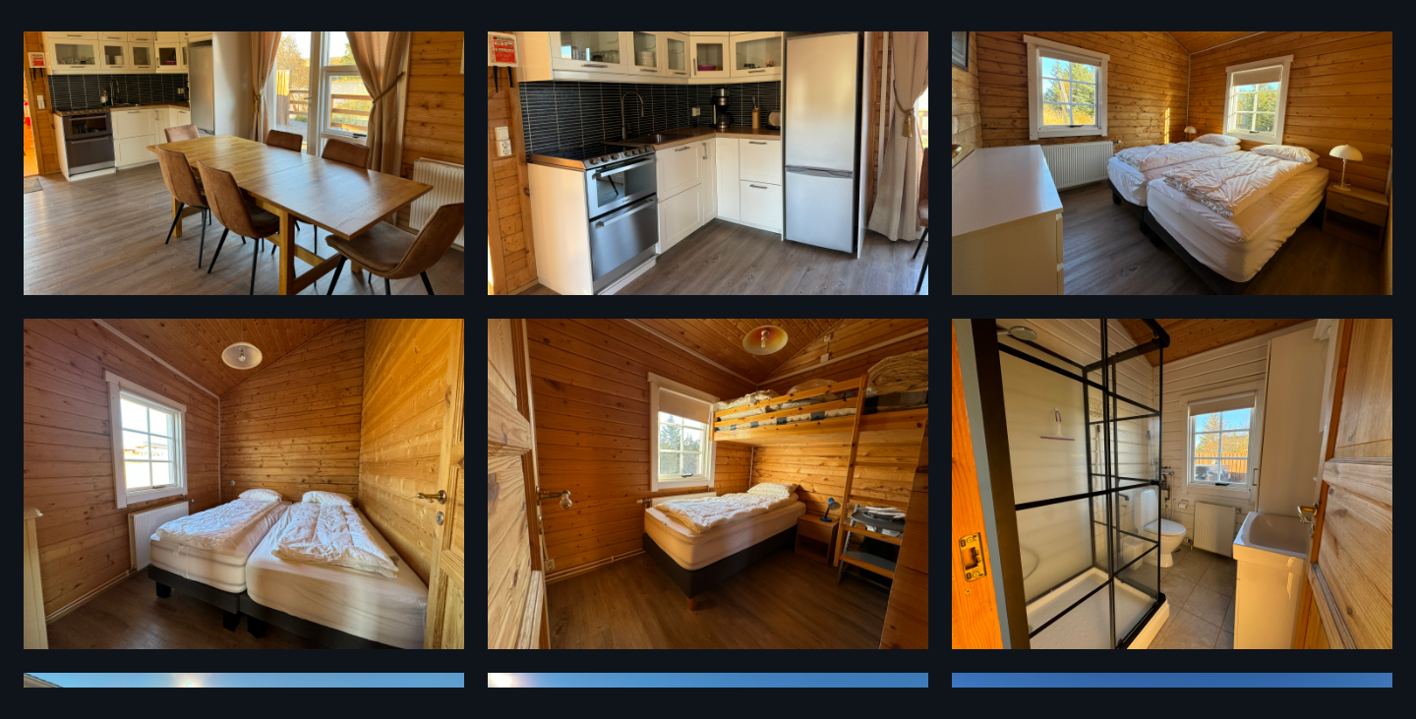
scroll to position [500, 0]
